Goal: Connect with others: Connect with others

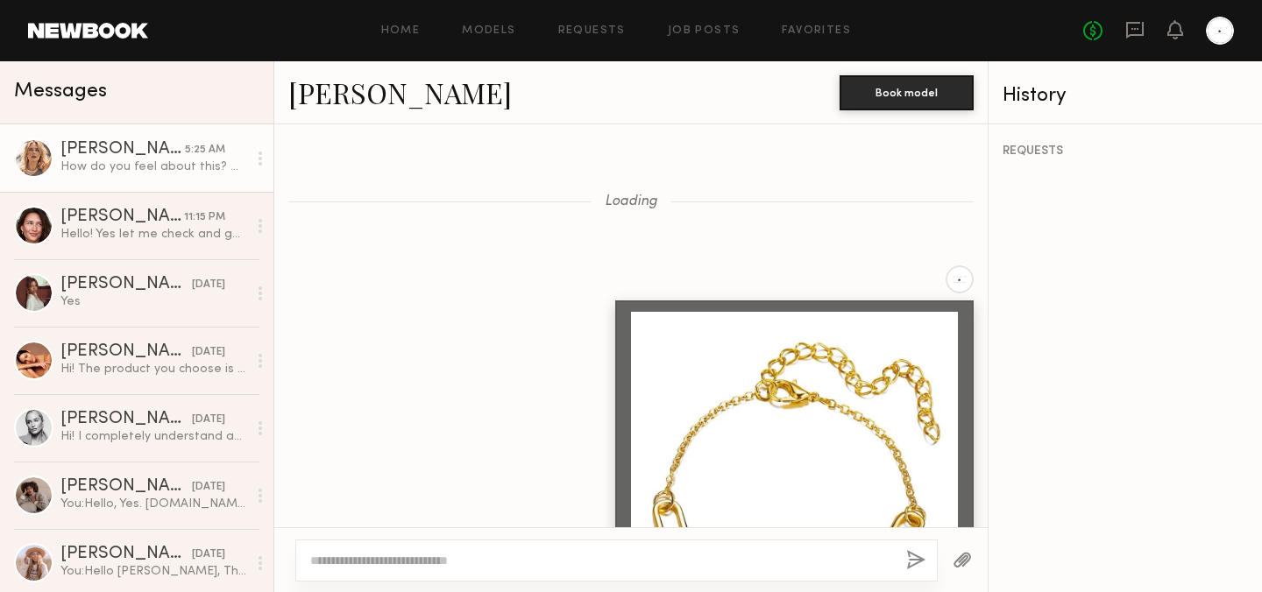
scroll to position [1760, 0]
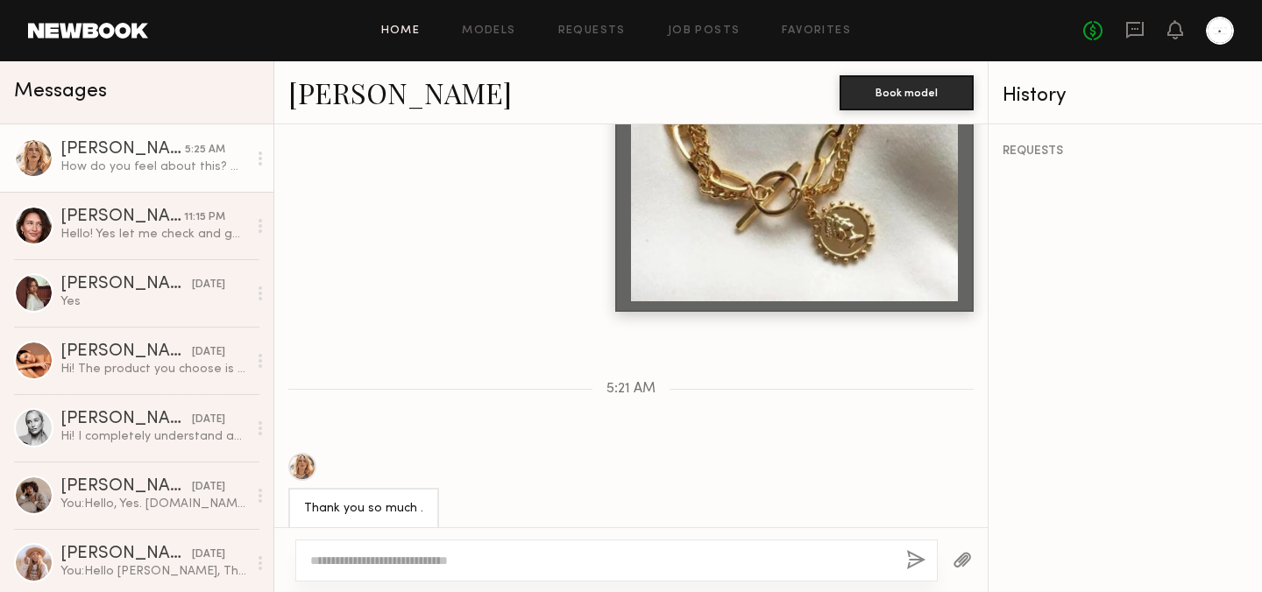
click at [407, 32] on link "Home" at bounding box center [400, 30] width 39 height 11
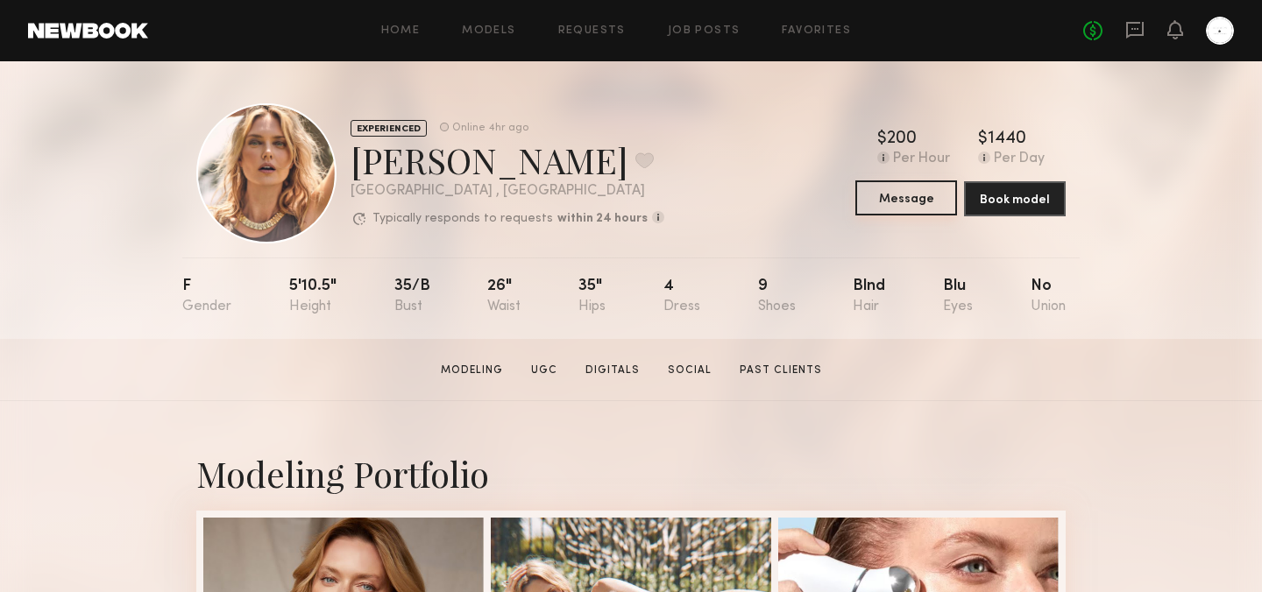
click at [907, 200] on button "Message" at bounding box center [906, 198] width 102 height 35
click at [1133, 24] on icon at bounding box center [1135, 30] width 18 height 17
click at [398, 32] on link "Home" at bounding box center [400, 30] width 39 height 11
click at [398, 34] on link "Home" at bounding box center [400, 30] width 39 height 11
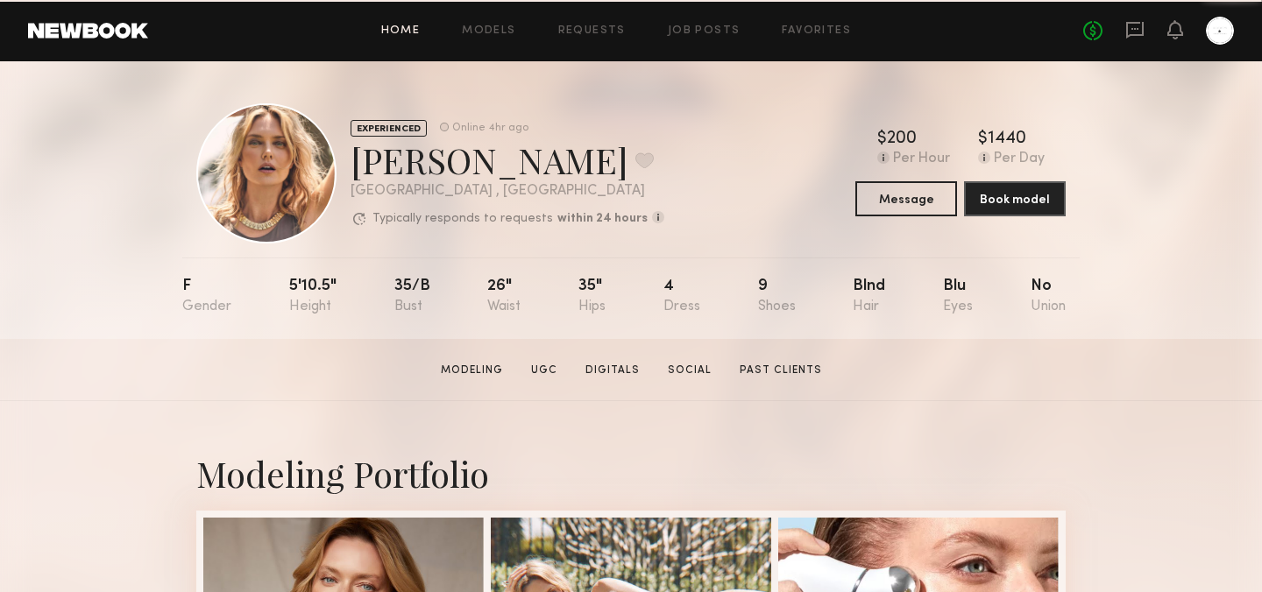
click at [402, 32] on link "Home" at bounding box center [400, 30] width 39 height 11
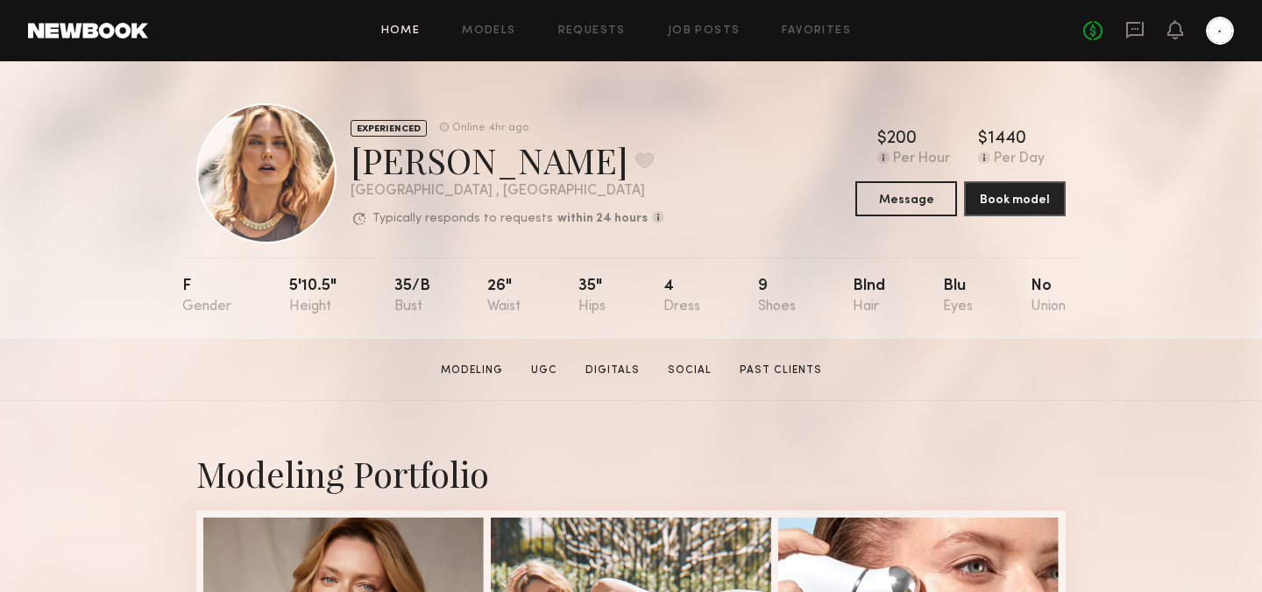
click at [402, 32] on link "Home" at bounding box center [400, 30] width 39 height 11
